Goal: Find specific page/section: Find specific page/section

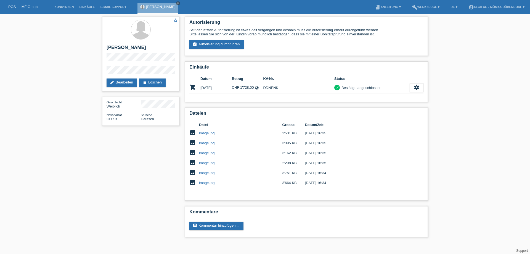
click at [179, 3] on icon "close" at bounding box center [178, 3] width 3 height 3
click at [20, 6] on link "POS — MF Group" at bounding box center [22, 7] width 29 height 4
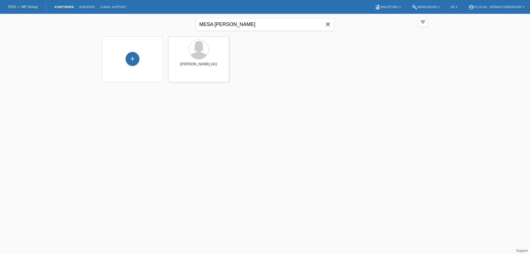
click at [328, 25] on icon "close" at bounding box center [328, 24] width 7 height 7
